Goal: Transaction & Acquisition: Book appointment/travel/reservation

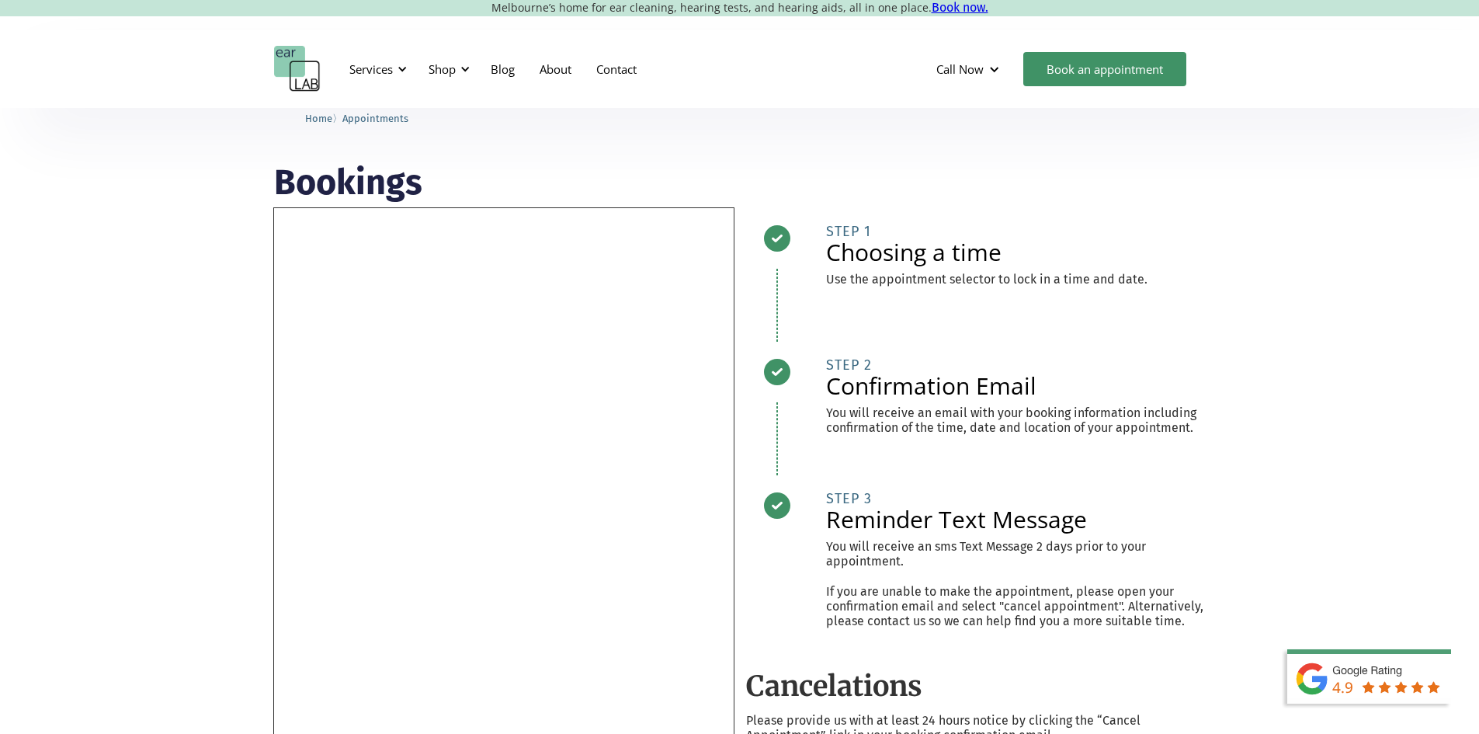
click at [142, 266] on div "Bookings Cancelations Please provide us with at least 24 hours notice by clicki…" at bounding box center [739, 587] width 1479 height 959
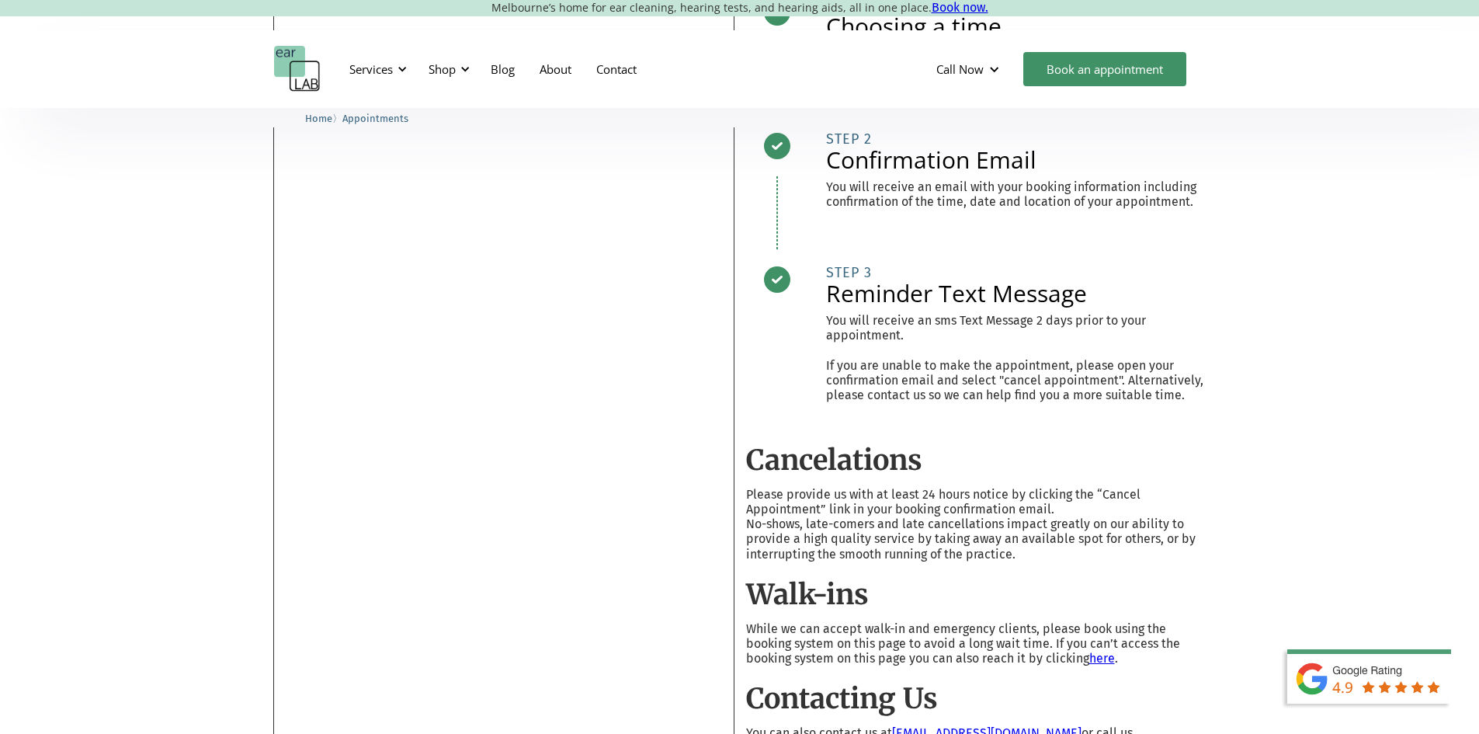
scroll to position [227, 0]
click at [1047, 64] on link "Book an appointment" at bounding box center [1105, 69] width 163 height 34
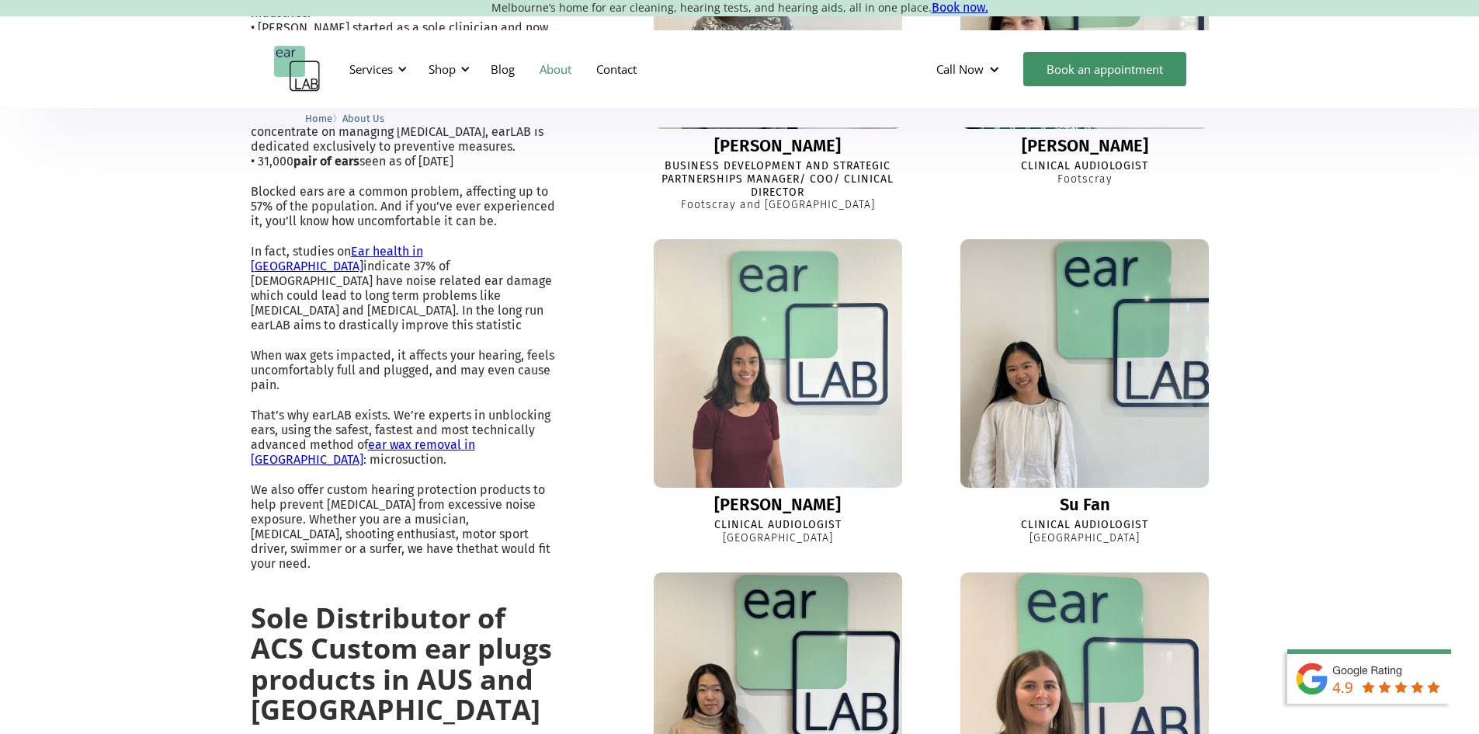
scroll to position [732, 0]
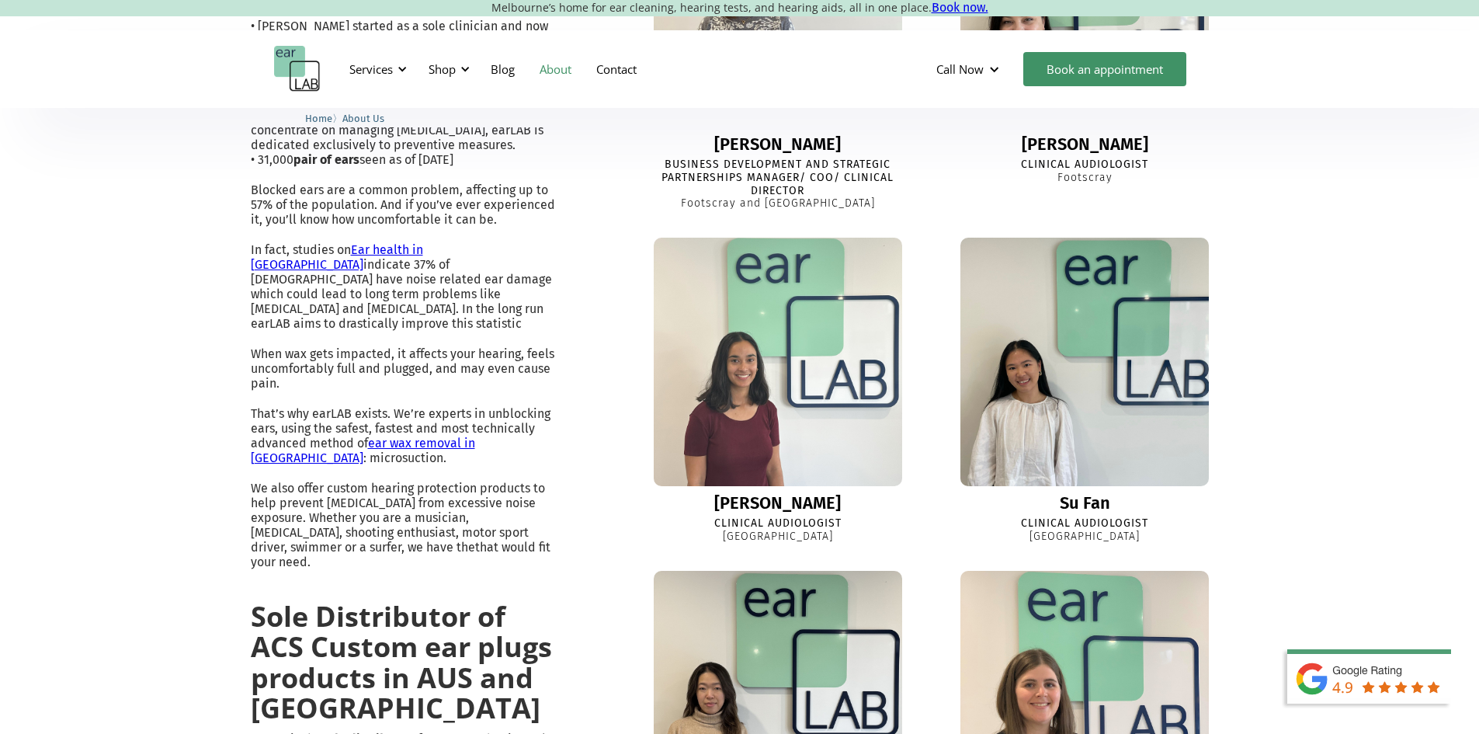
click at [790, 419] on img at bounding box center [777, 361] width 273 height 273
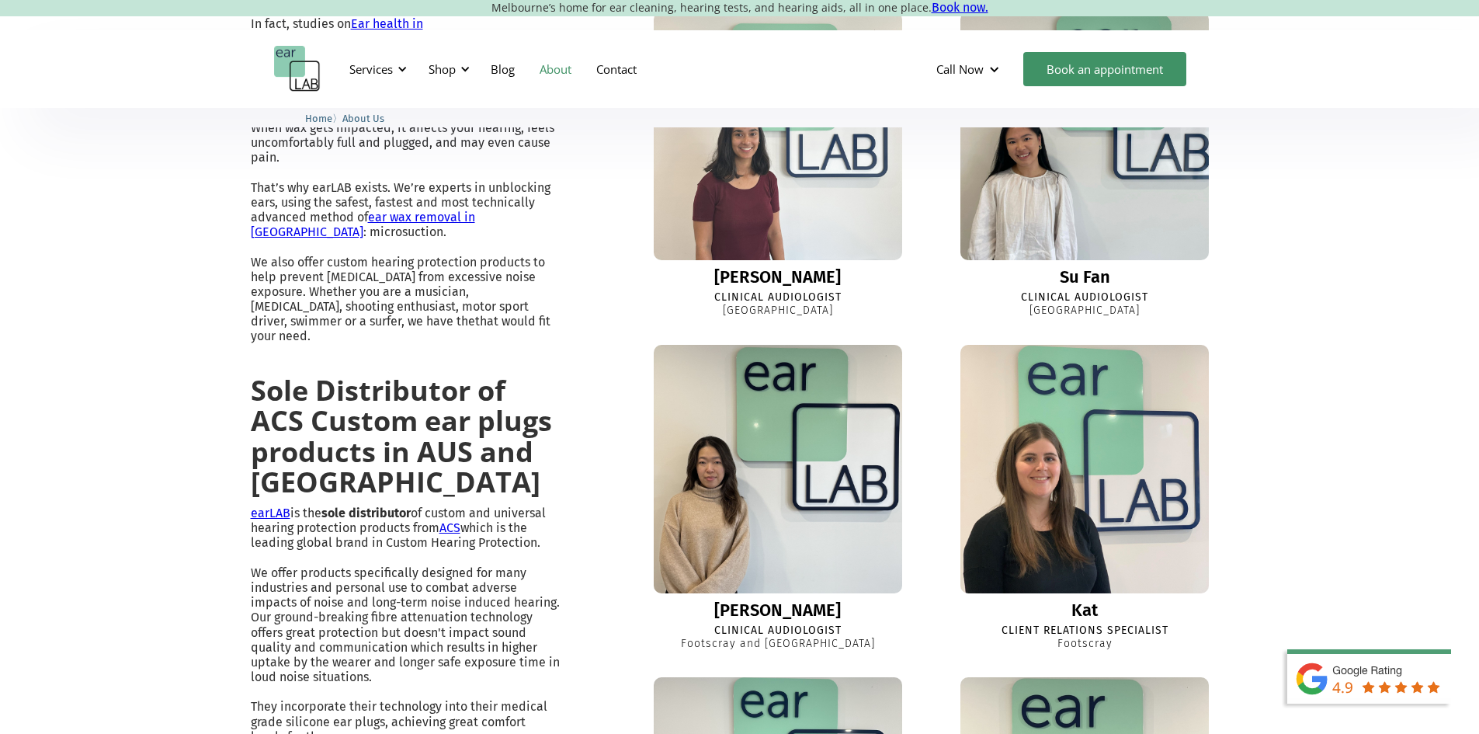
scroll to position [958, 0]
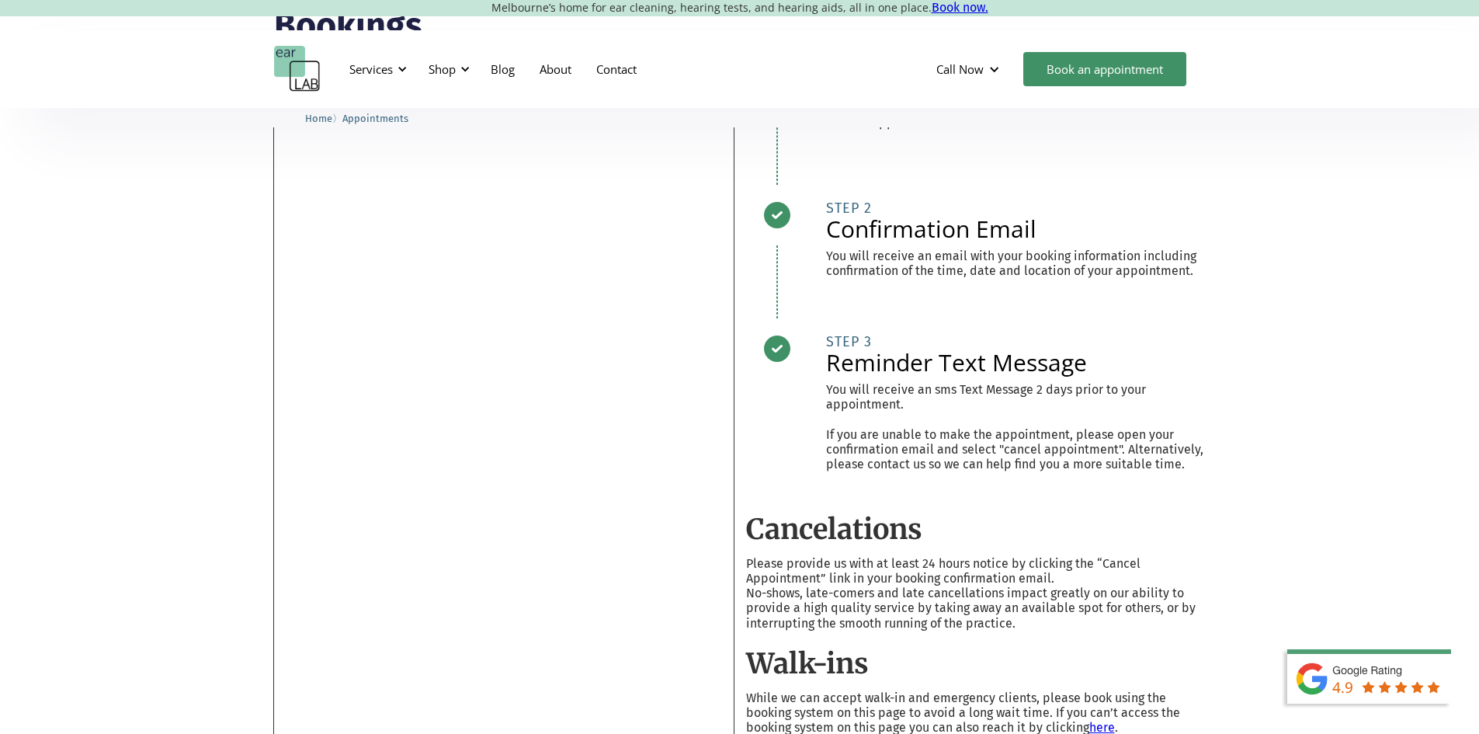
scroll to position [158, 0]
